Goal: Navigation & Orientation: Find specific page/section

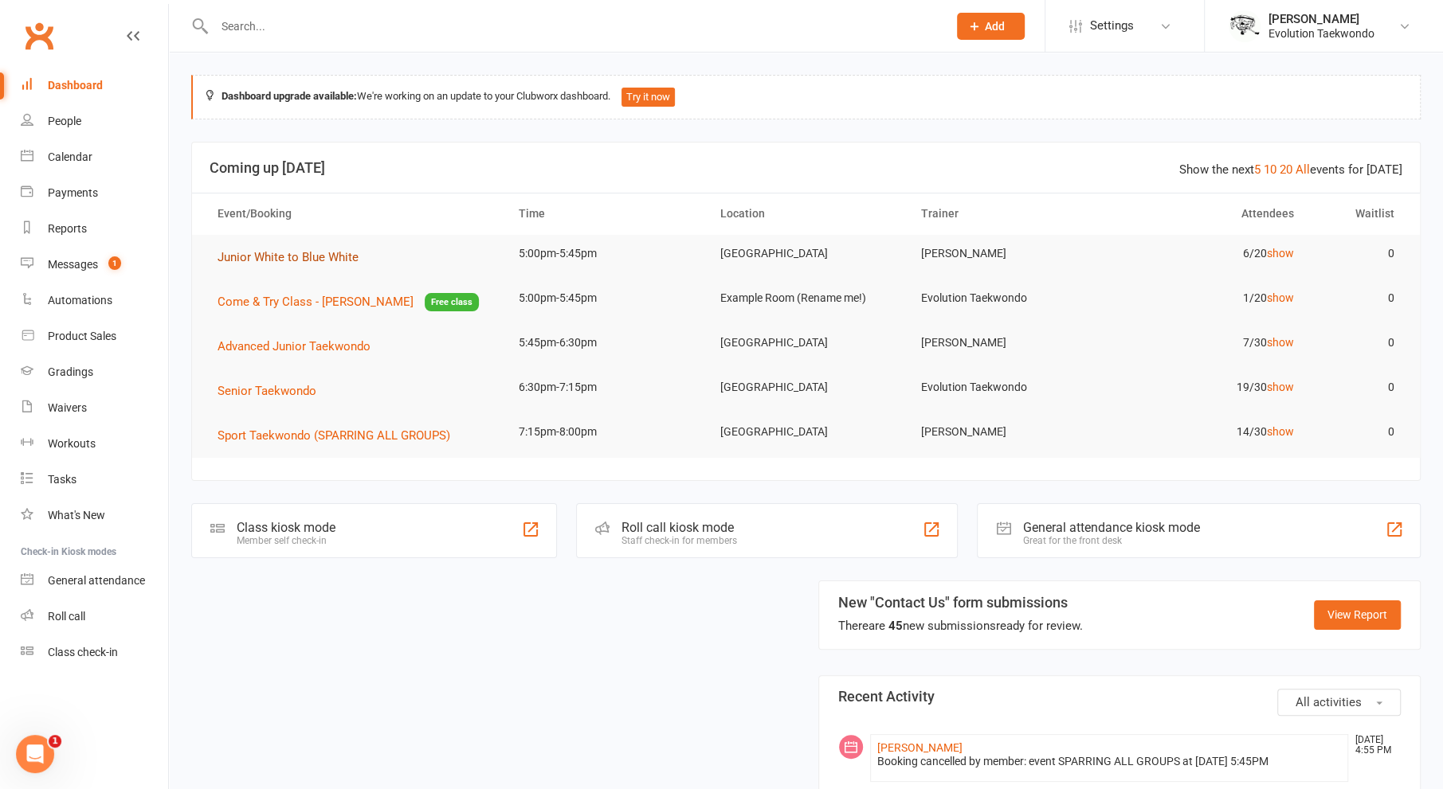
click at [277, 261] on span "Junior White to Blue White" at bounding box center [287, 257] width 141 height 14
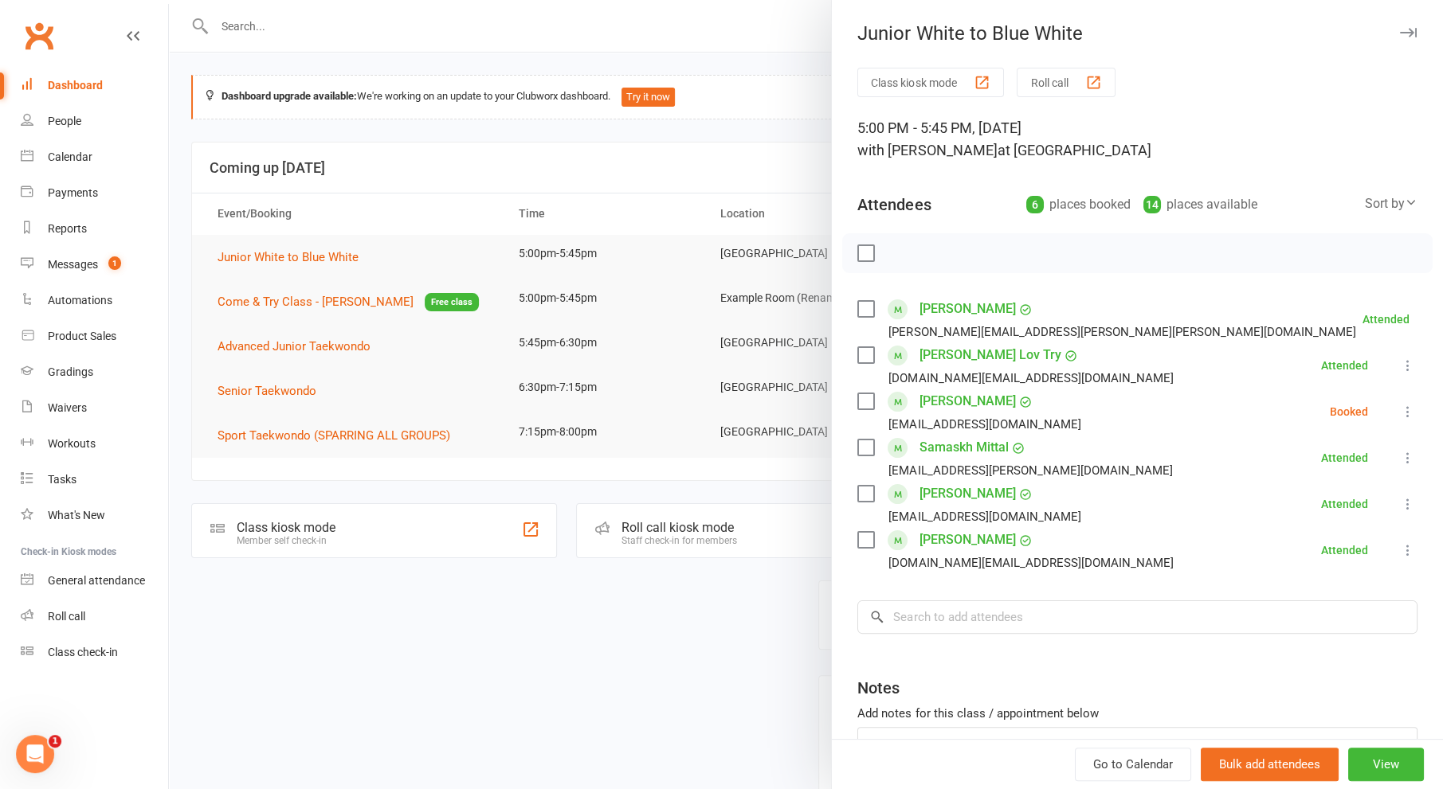
click at [399, 221] on div at bounding box center [806, 394] width 1274 height 789
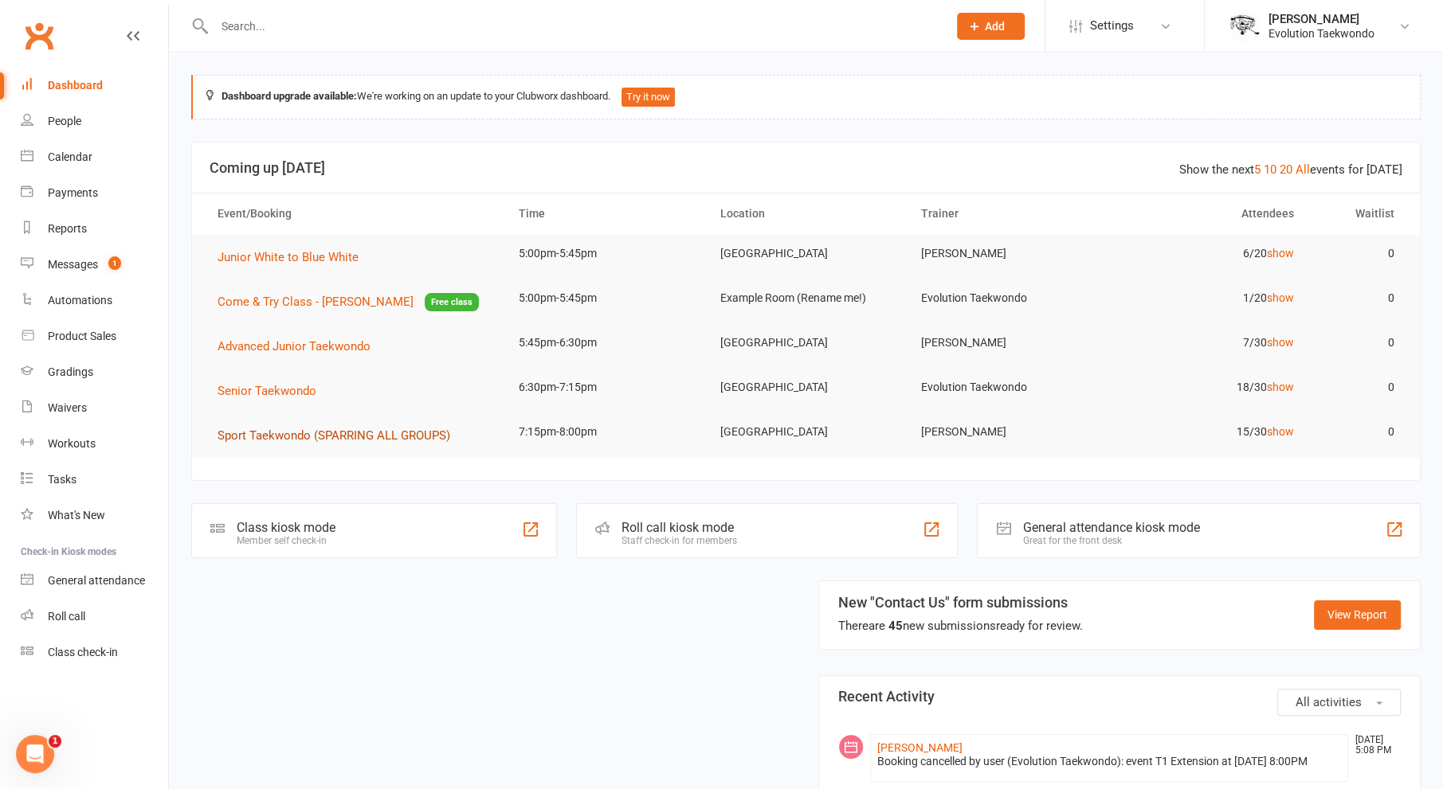
click at [327, 426] on button "Sport Taekwondo (SPARRING ALL GROUPS)" at bounding box center [339, 435] width 244 height 19
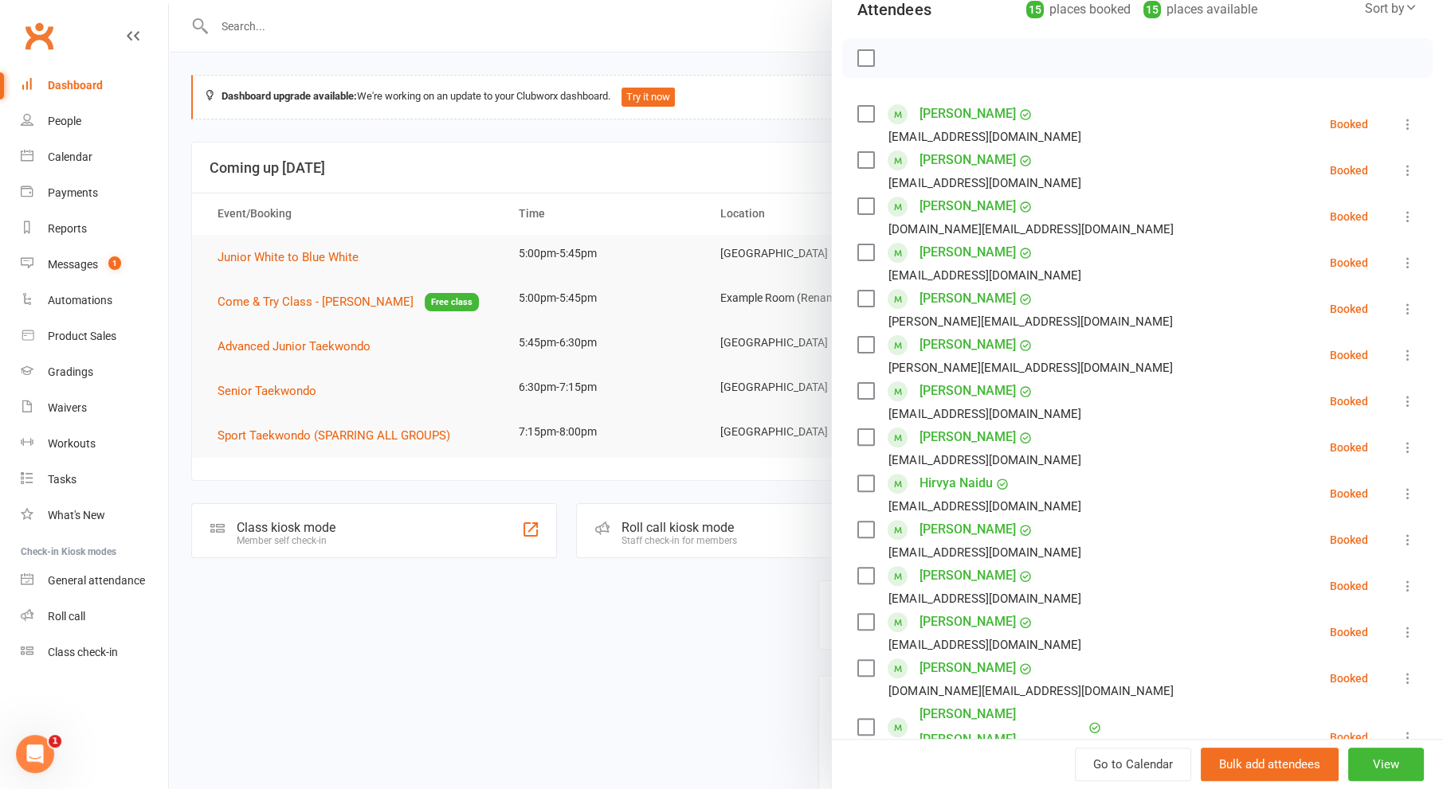
scroll to position [184, 0]
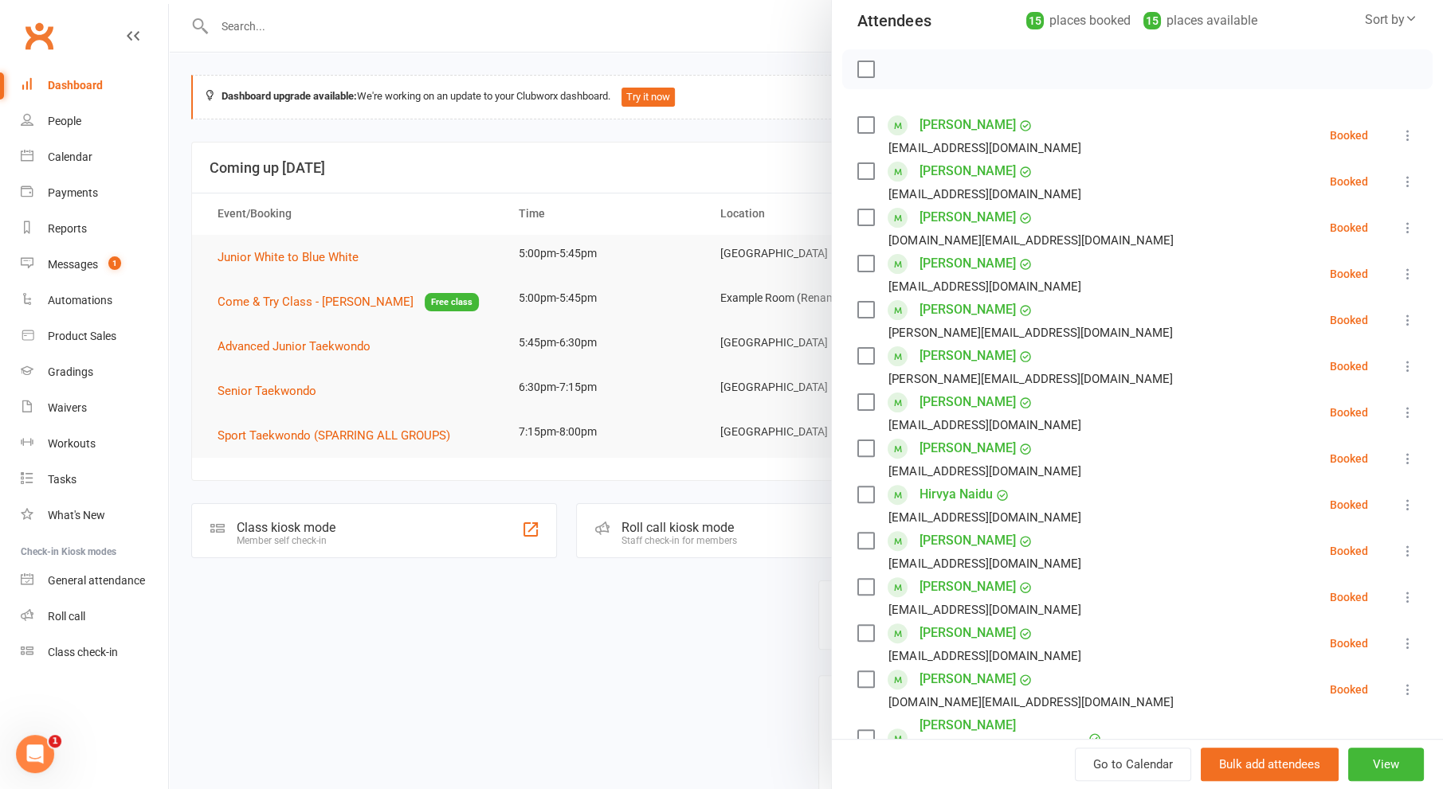
click at [705, 653] on div at bounding box center [806, 394] width 1274 height 789
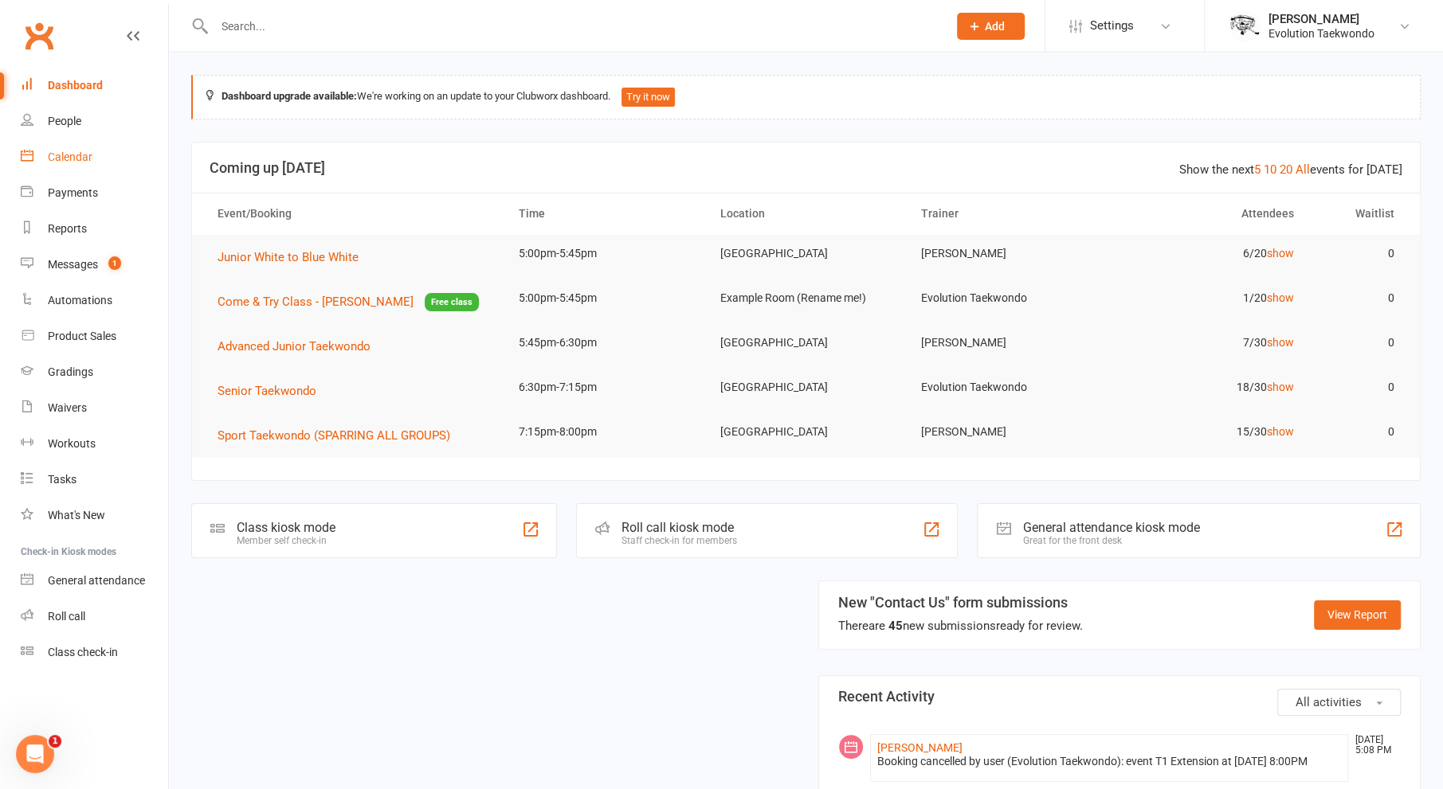
click at [64, 159] on div "Calendar" at bounding box center [70, 157] width 45 height 13
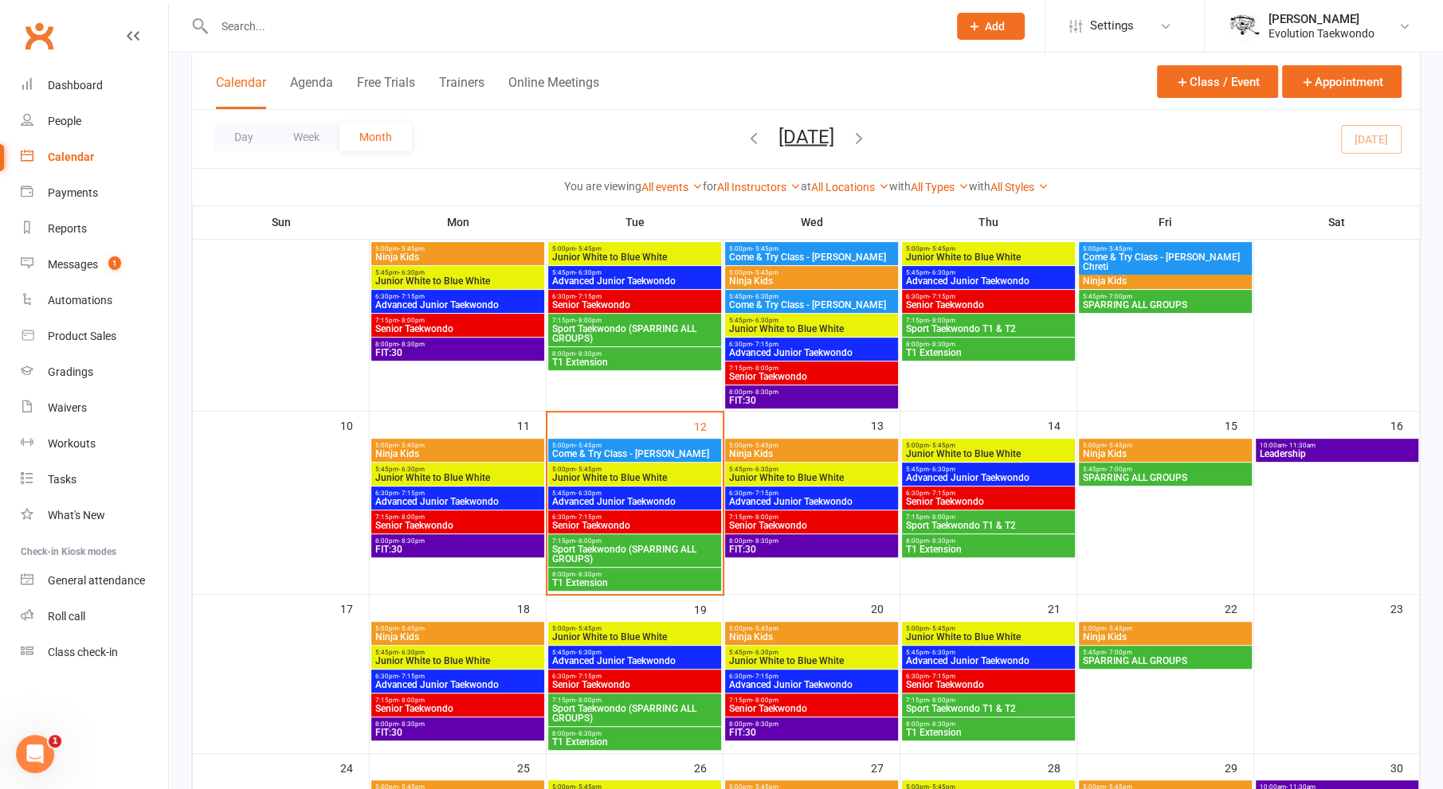
scroll to position [347, 0]
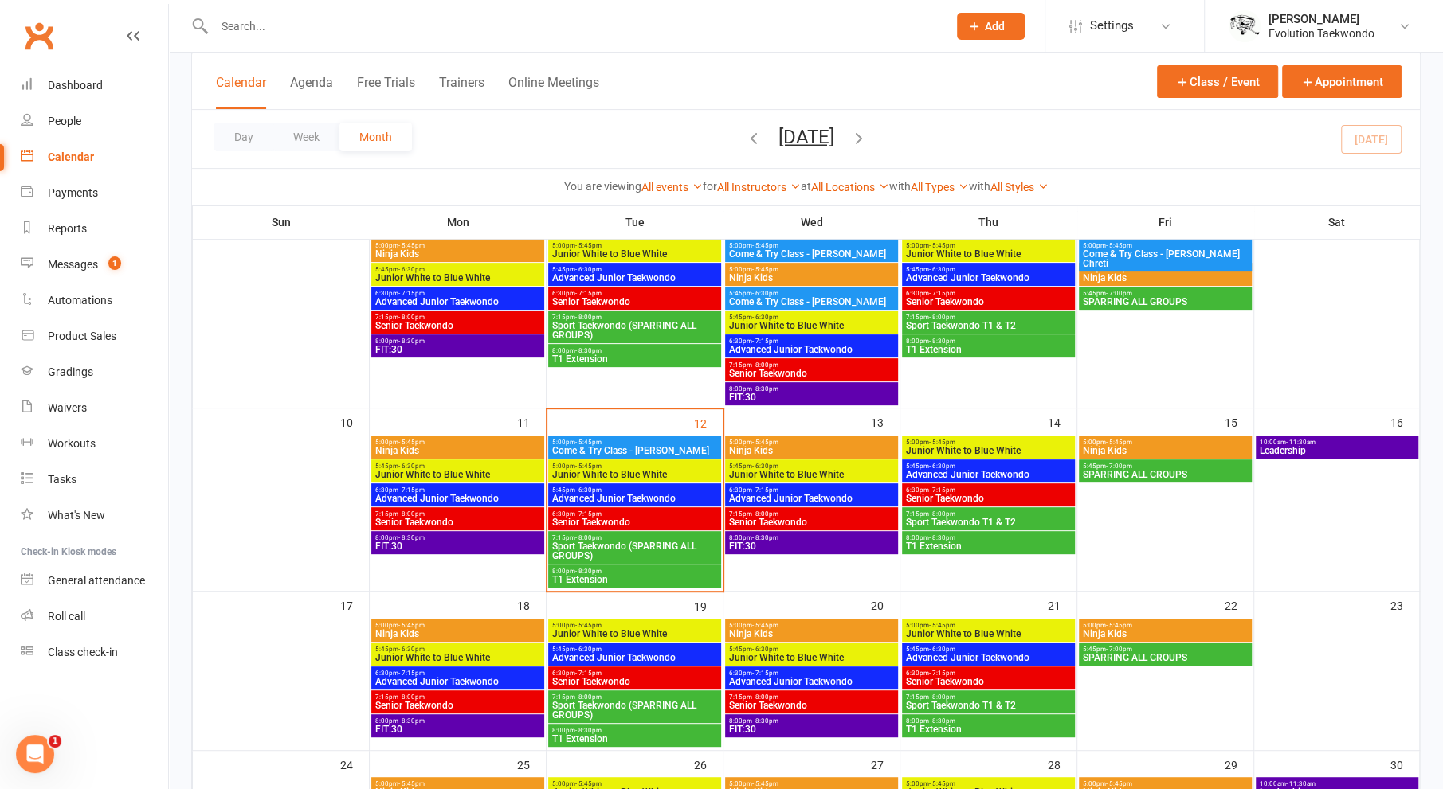
click at [1146, 463] on span "5:45pm - 7:00pm" at bounding box center [1165, 466] width 167 height 7
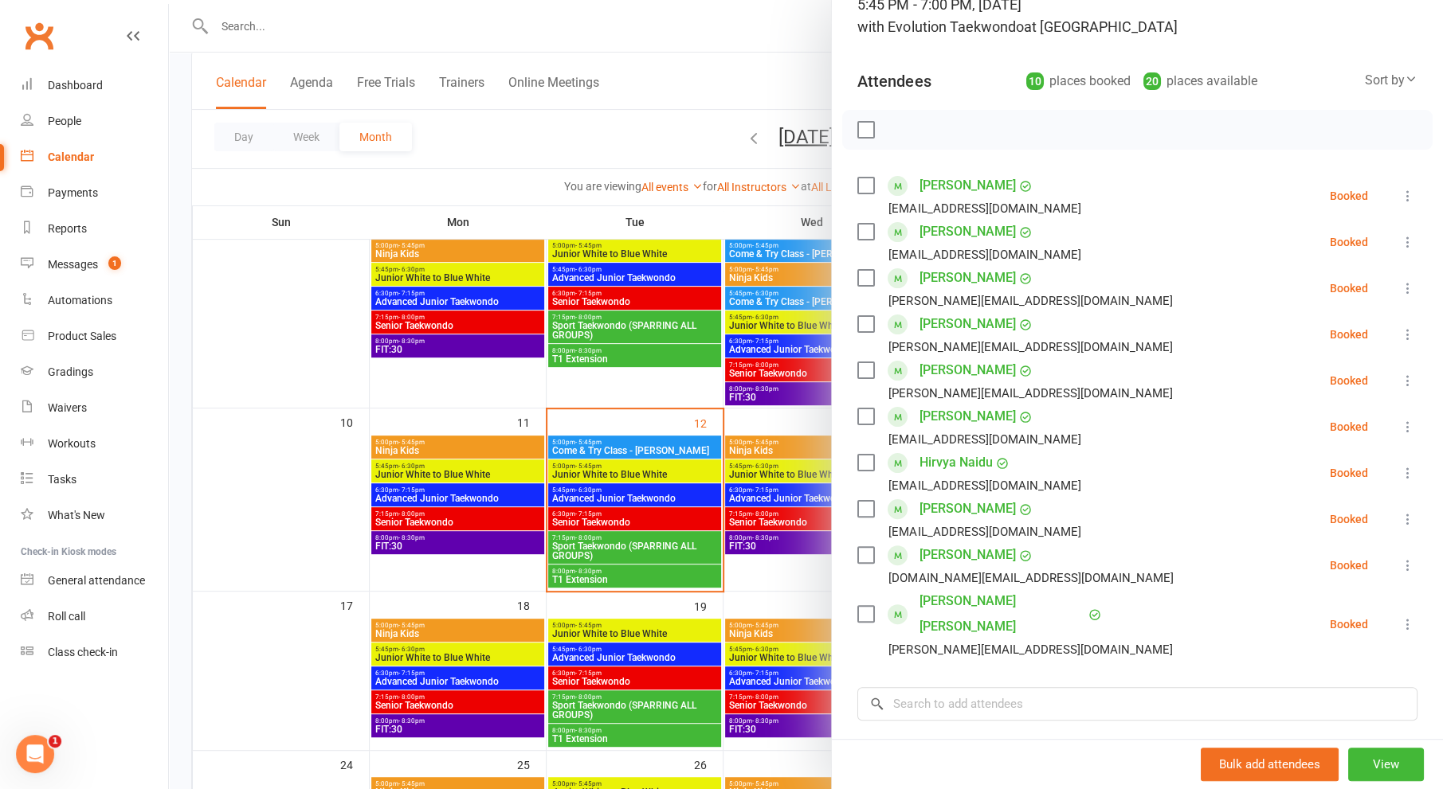
scroll to position [125, 0]
click at [669, 452] on div at bounding box center [806, 394] width 1274 height 789
